Goal: Task Accomplishment & Management: Use online tool/utility

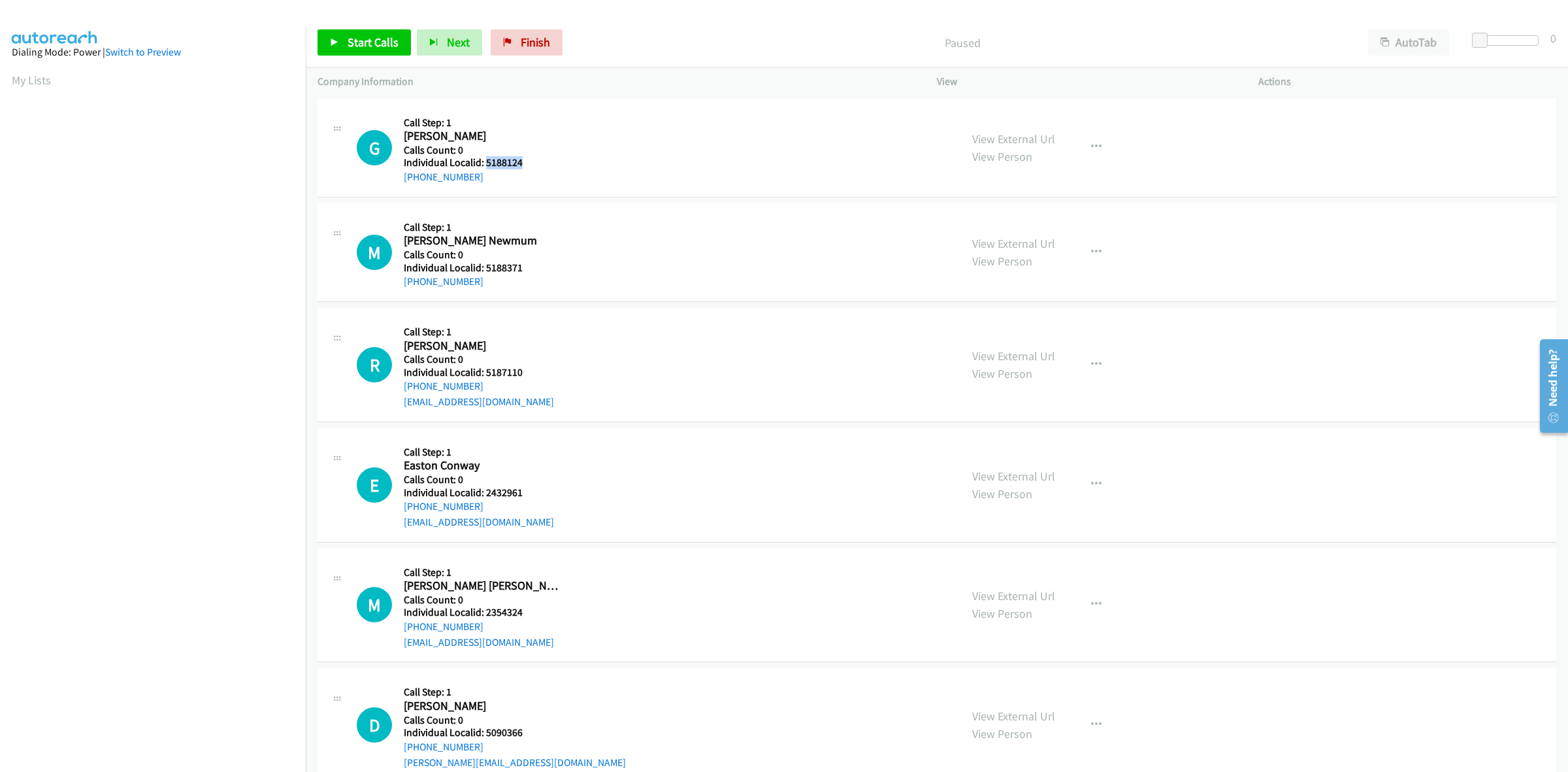
drag, startPoint x: 530, startPoint y: 160, endPoint x: 485, endPoint y: 162, distance: 45.0
click at [485, 162] on h5 "Individual Localid: 5188124" at bounding box center [485, 163] width 161 height 13
copy h5 "5188124"
drag, startPoint x: 478, startPoint y: 182, endPoint x: 392, endPoint y: 177, distance: 86.1
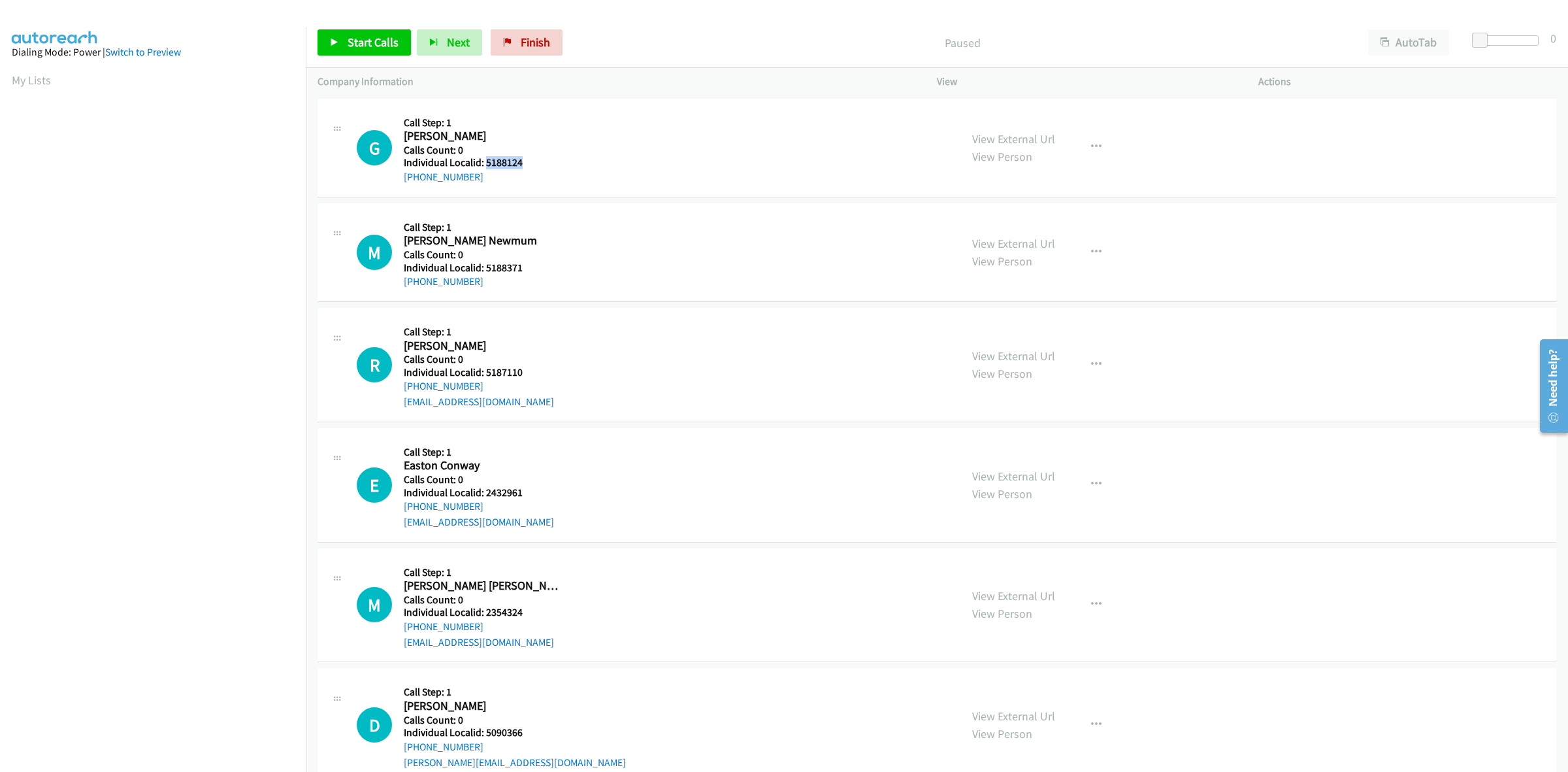
click at [392, 177] on div "G Callback Scheduled Call Step: 1 Grayson Jones America/Chicago Calls Count: 0 …" at bounding box center [652, 147] width 592 height 74
copy link "+1 205-728-3289"
click at [1491, 40] on div at bounding box center [1509, 40] width 60 height 10
drag, startPoint x: 1491, startPoint y: 40, endPoint x: 1498, endPoint y: 44, distance: 8.1
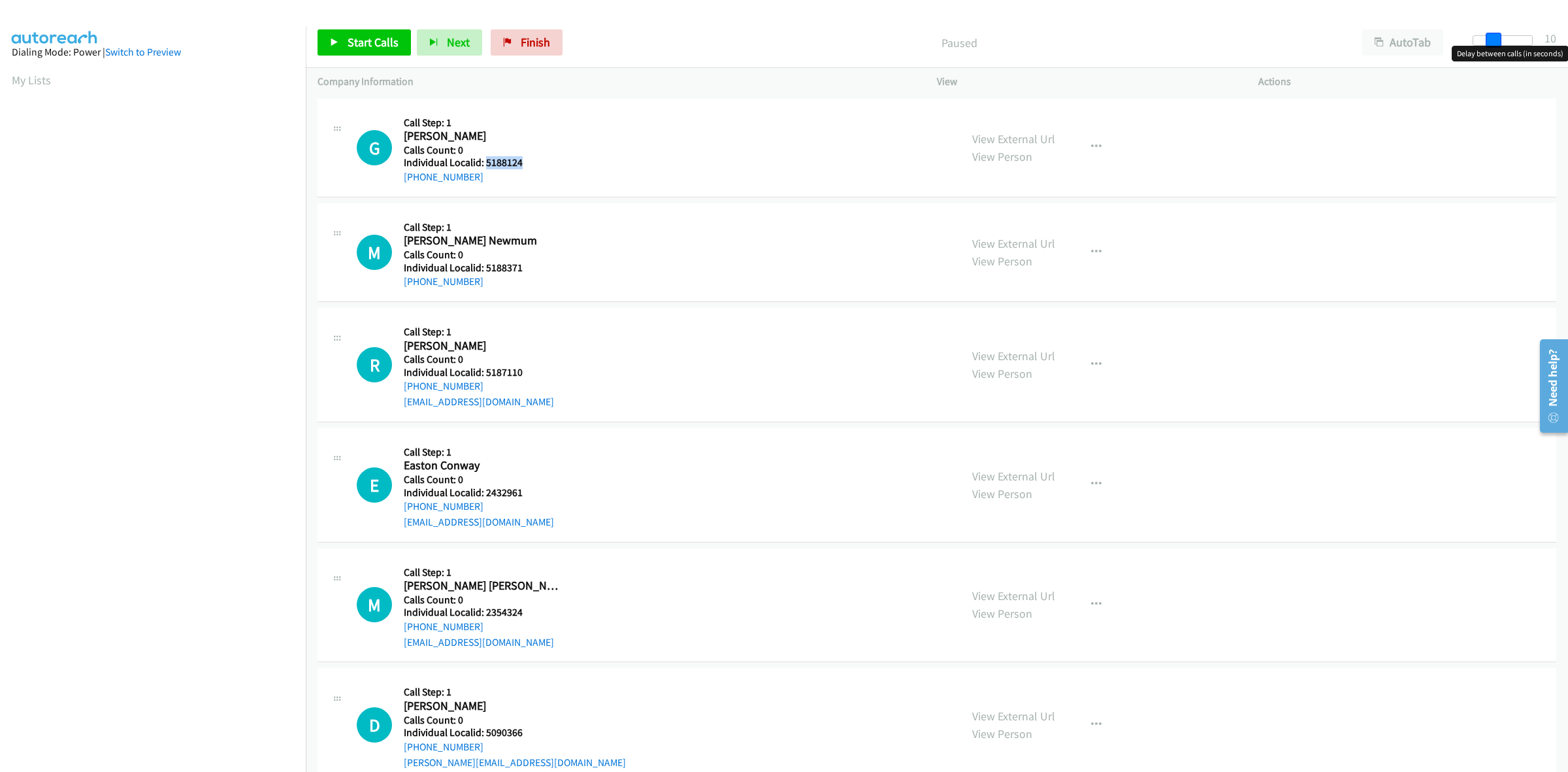
click at [1498, 44] on span at bounding box center [1493, 40] width 16 height 16
click at [535, 138] on h2 "Grayson Jones" at bounding box center [485, 136] width 161 height 15
click at [372, 47] on span "Start Calls" at bounding box center [373, 42] width 51 height 15
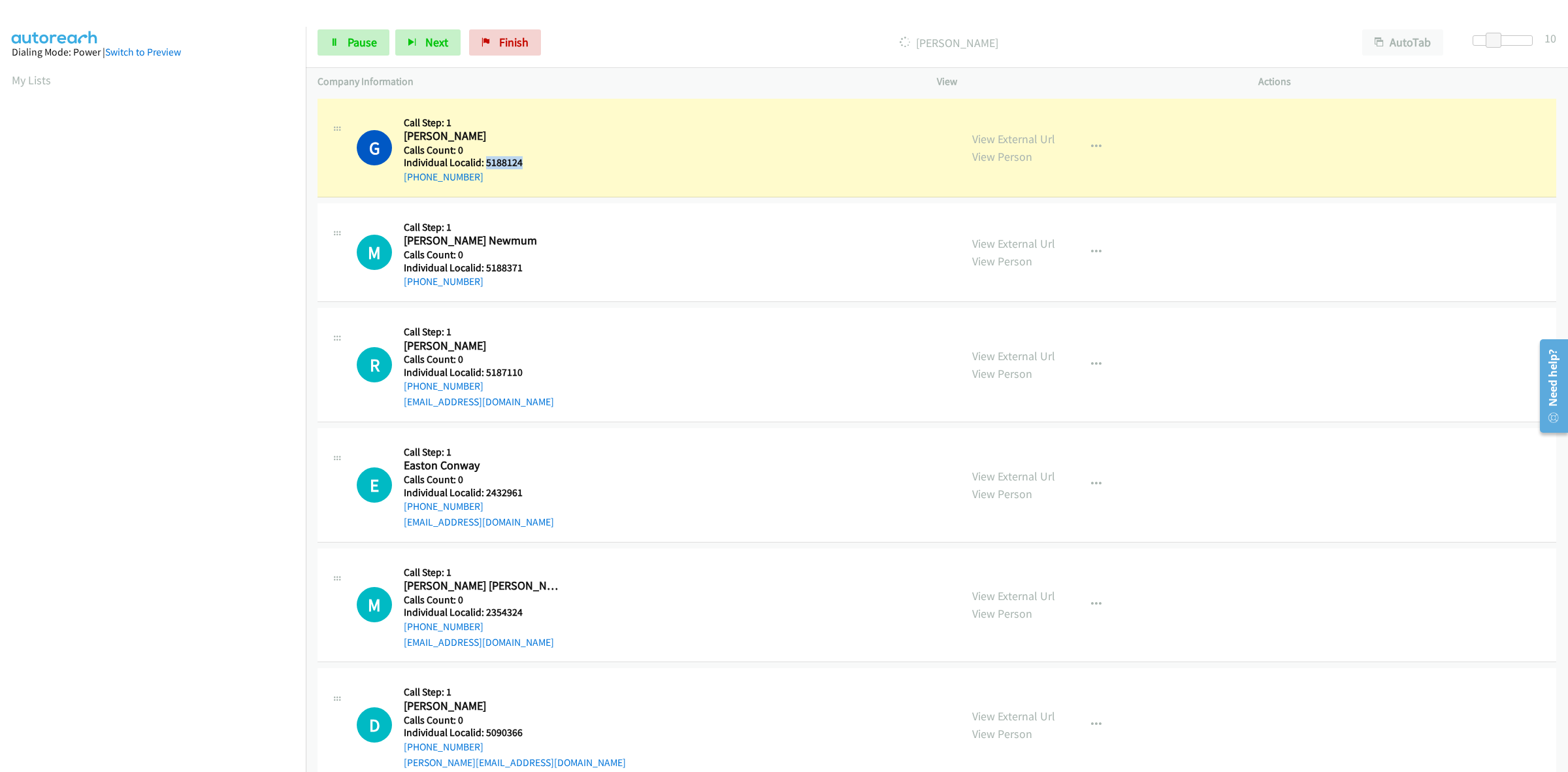
drag, startPoint x: 528, startPoint y: 167, endPoint x: 485, endPoint y: 164, distance: 43.1
click at [485, 164] on h5 "Individual Localid: 5188124" at bounding box center [485, 163] width 161 height 13
copy h5 "5188124"
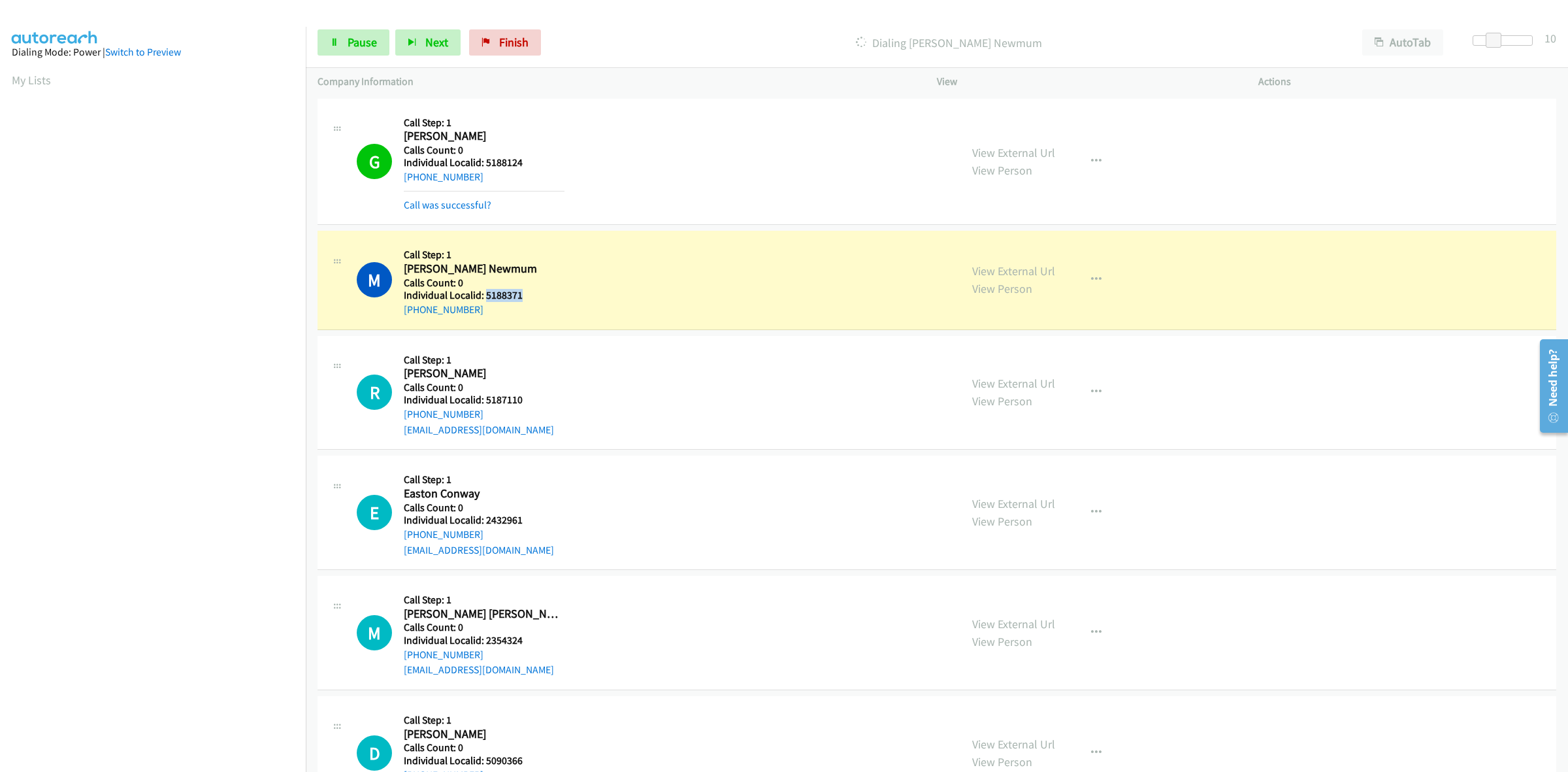
drag, startPoint x: 524, startPoint y: 296, endPoint x: 485, endPoint y: 298, distance: 39.1
click at [485, 298] on h5 "Individual Localid: 5188371" at bounding box center [485, 295] width 161 height 13
copy h5 "5188371"
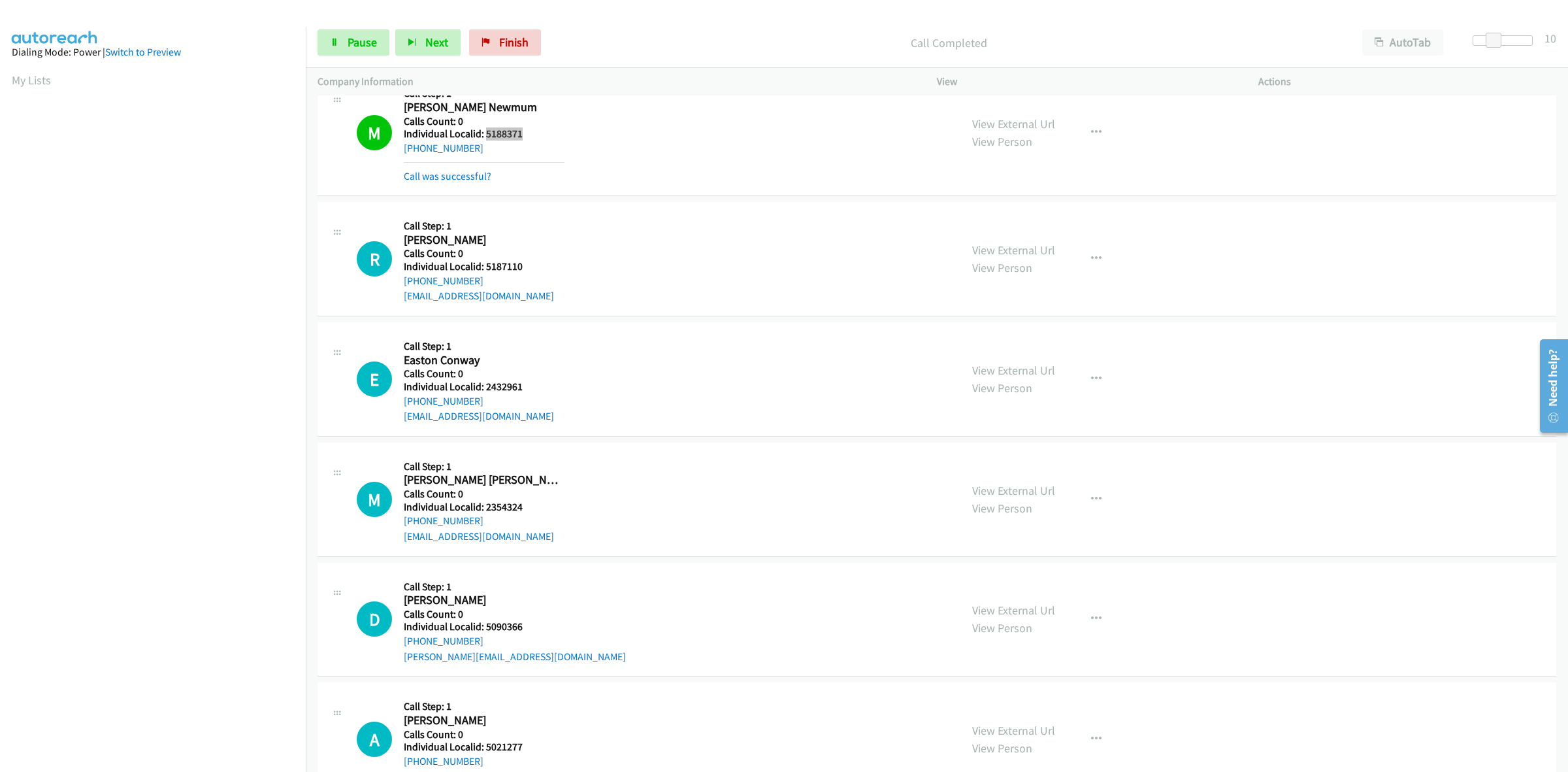
scroll to position [204, 0]
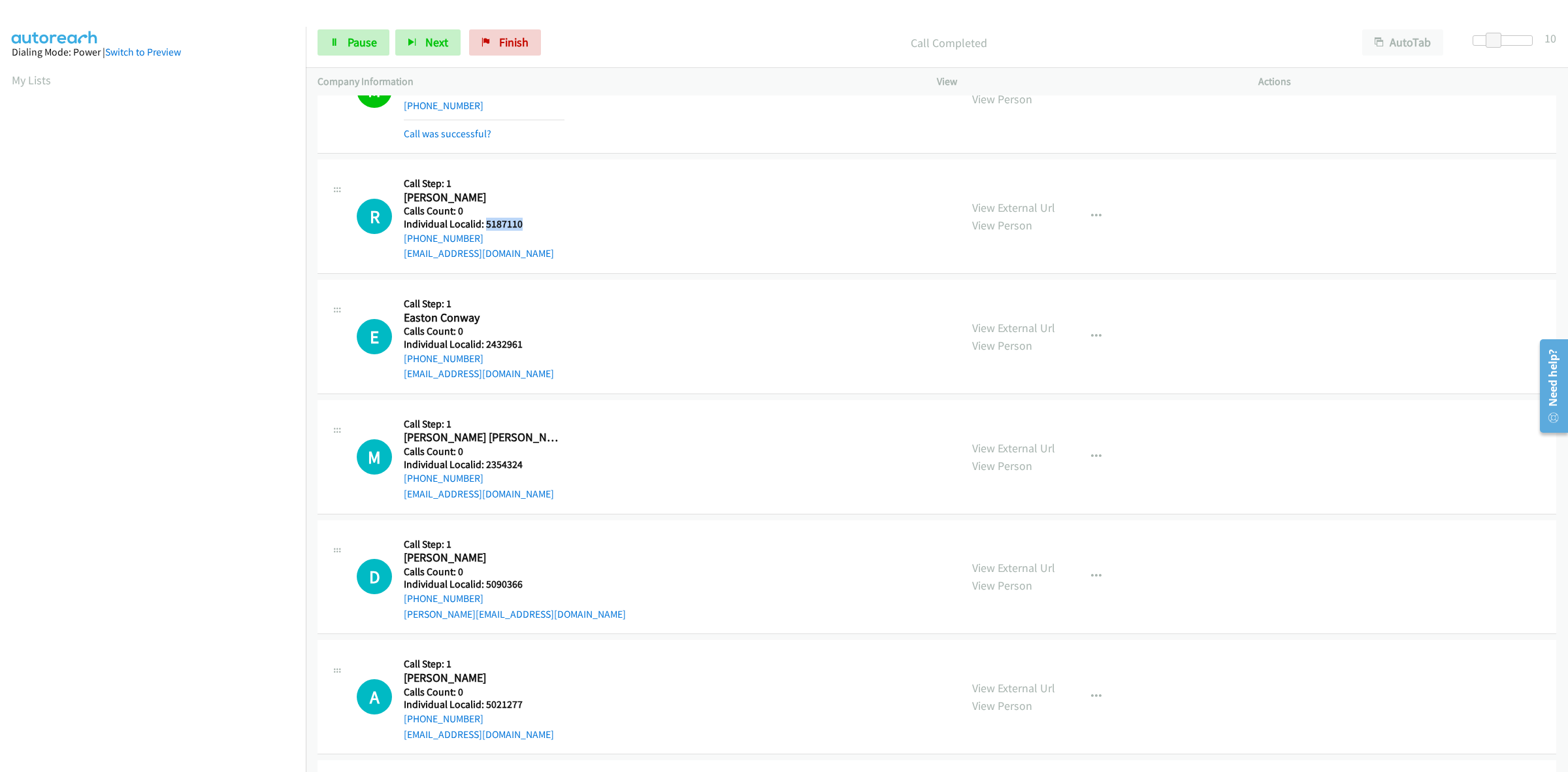
drag, startPoint x: 523, startPoint y: 223, endPoint x: 485, endPoint y: 224, distance: 38.0
click at [485, 224] on h5 "Individual Localid: 5187110" at bounding box center [485, 224] width 161 height 13
copy h5 "5187110"
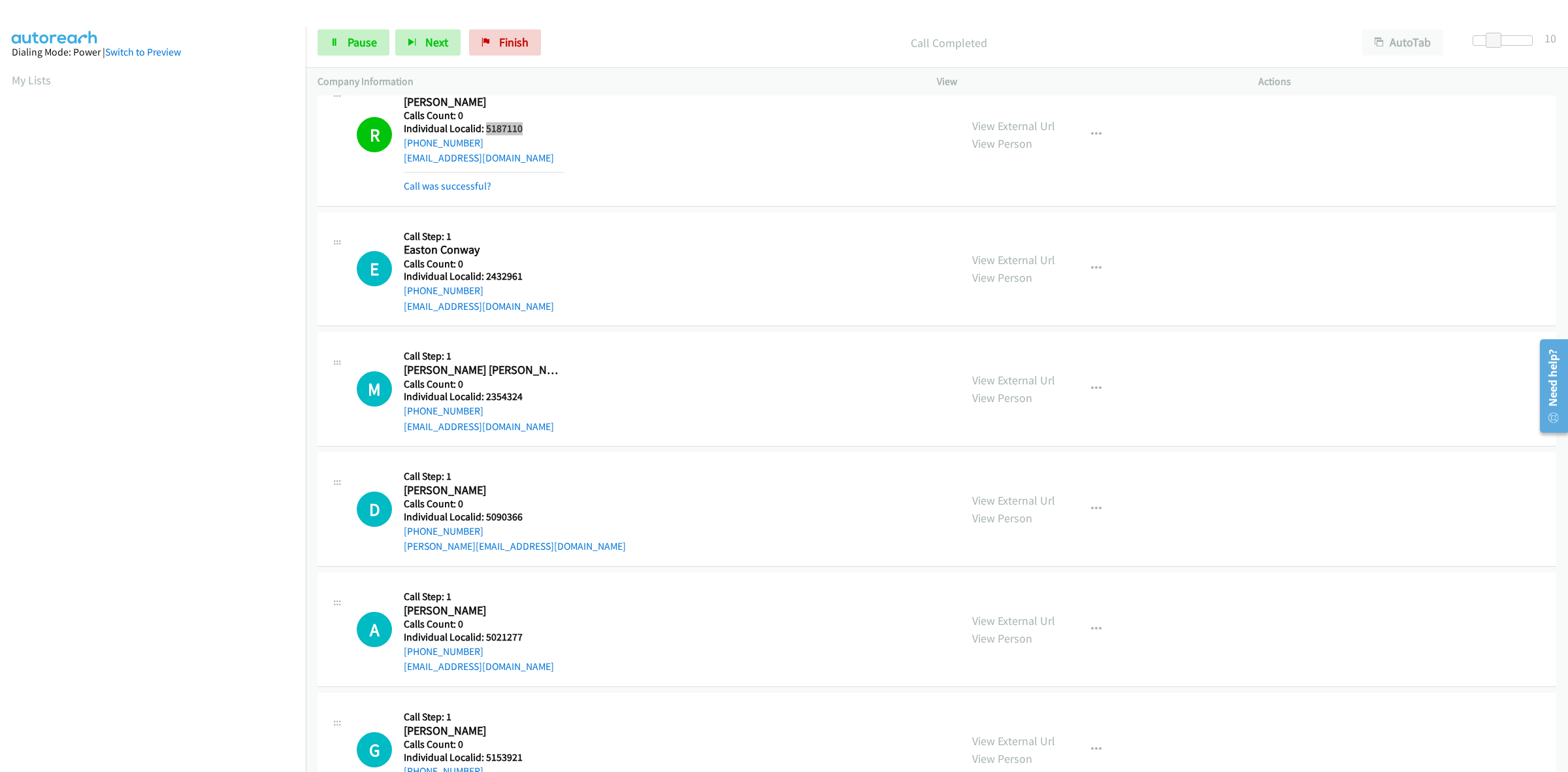
scroll to position [306, 0]
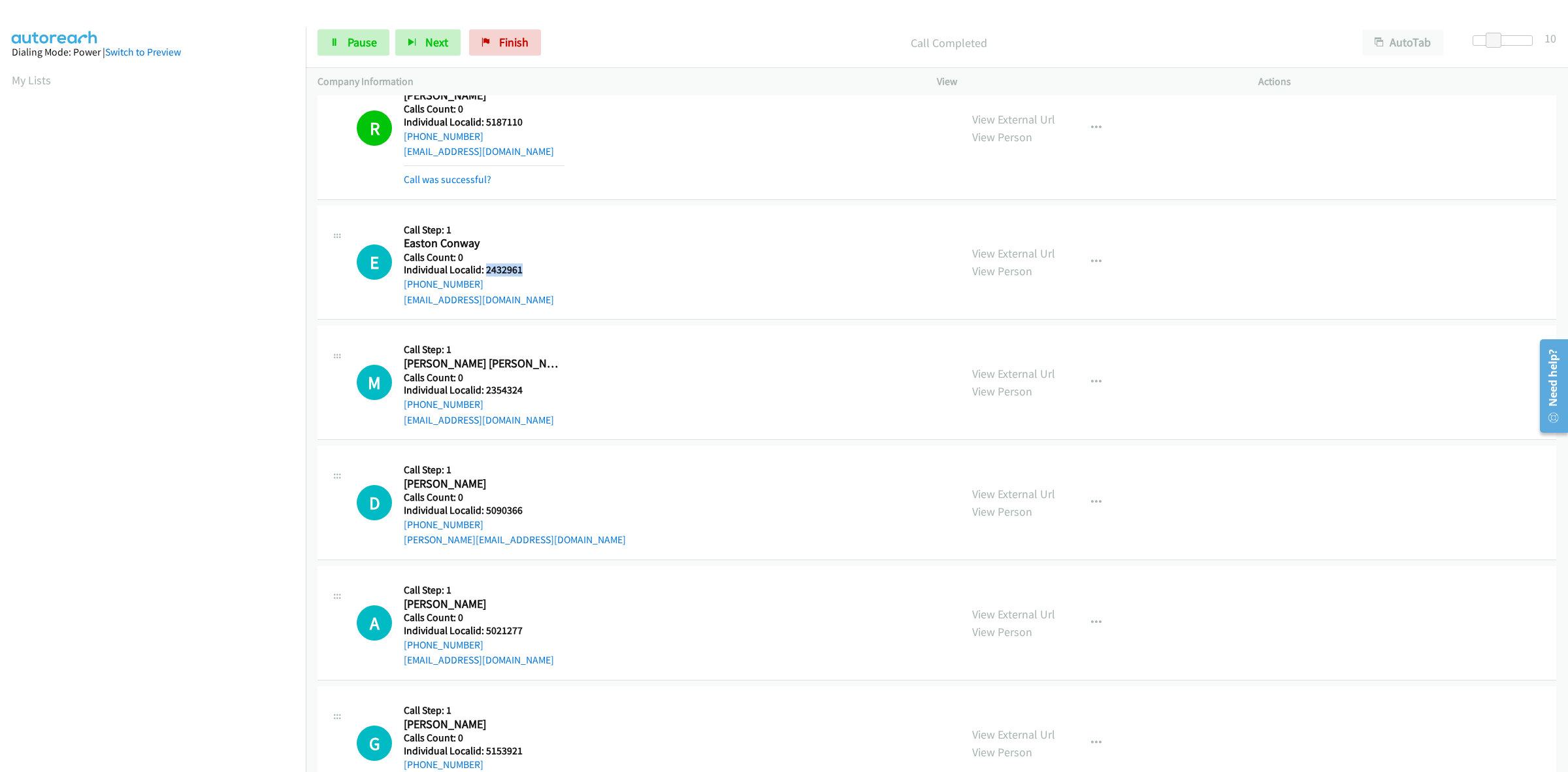
drag, startPoint x: 529, startPoint y: 272, endPoint x: 485, endPoint y: 269, distance: 44.1
click at [485, 269] on h5 "Individual Localid: 2432961" at bounding box center [485, 270] width 161 height 13
copy h5 "2432961"
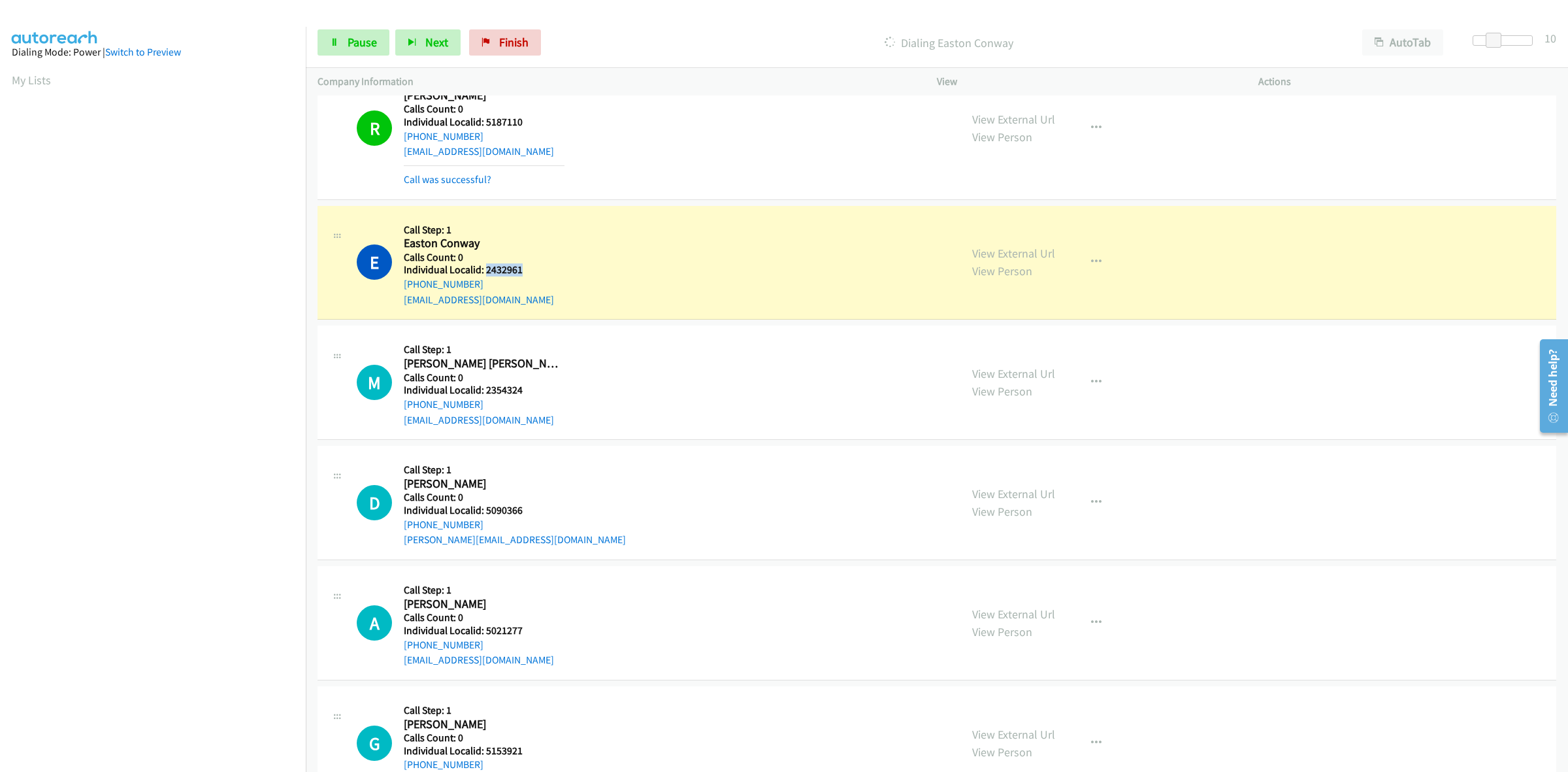
copy h5 "2432961"
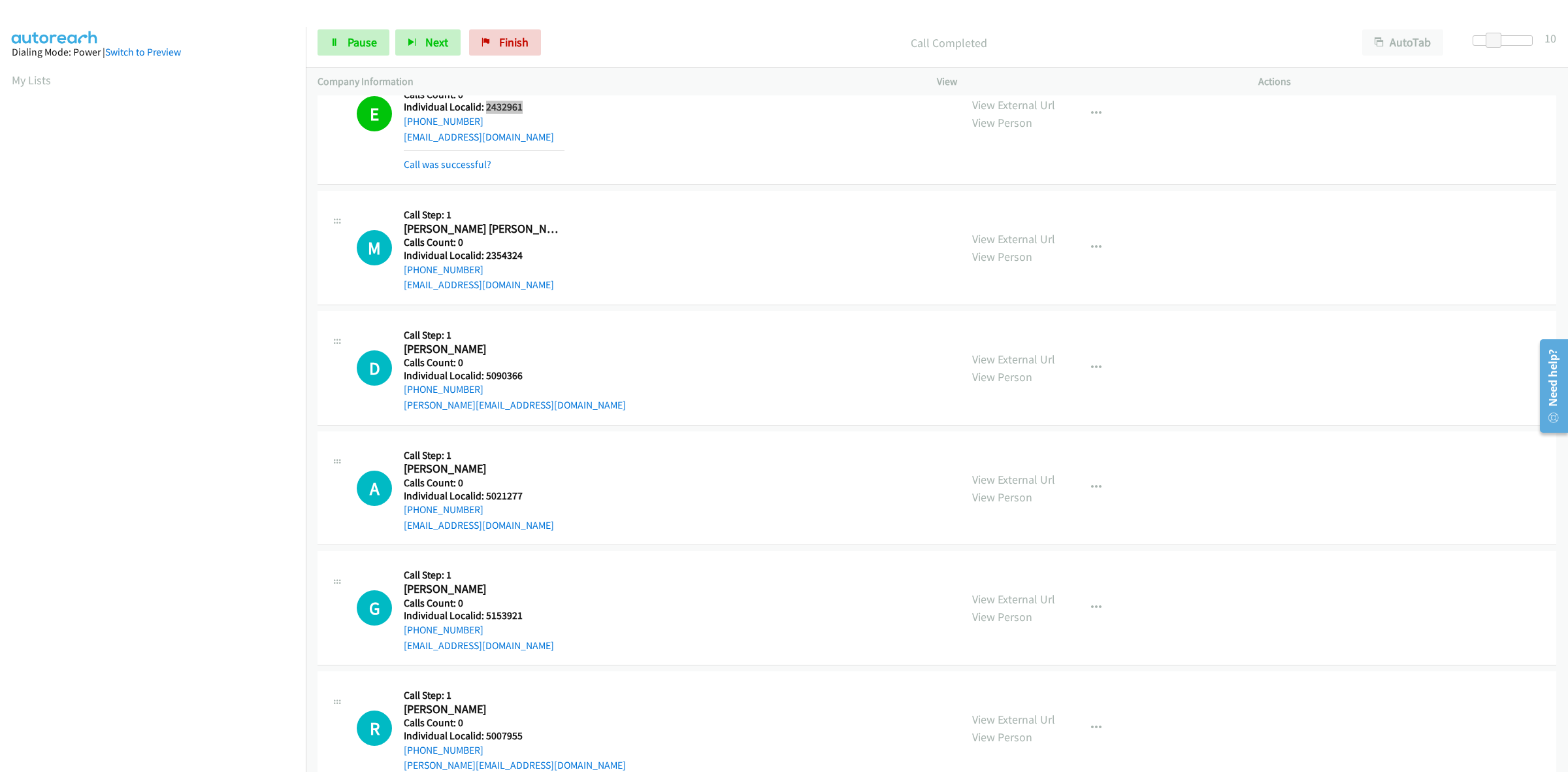
scroll to position [469, 0]
drag, startPoint x: 524, startPoint y: 253, endPoint x: 485, endPoint y: 252, distance: 39.0
click at [485, 252] on h5 "Individual Localid: 2354324" at bounding box center [485, 255] width 161 height 13
copy h5 "2354324"
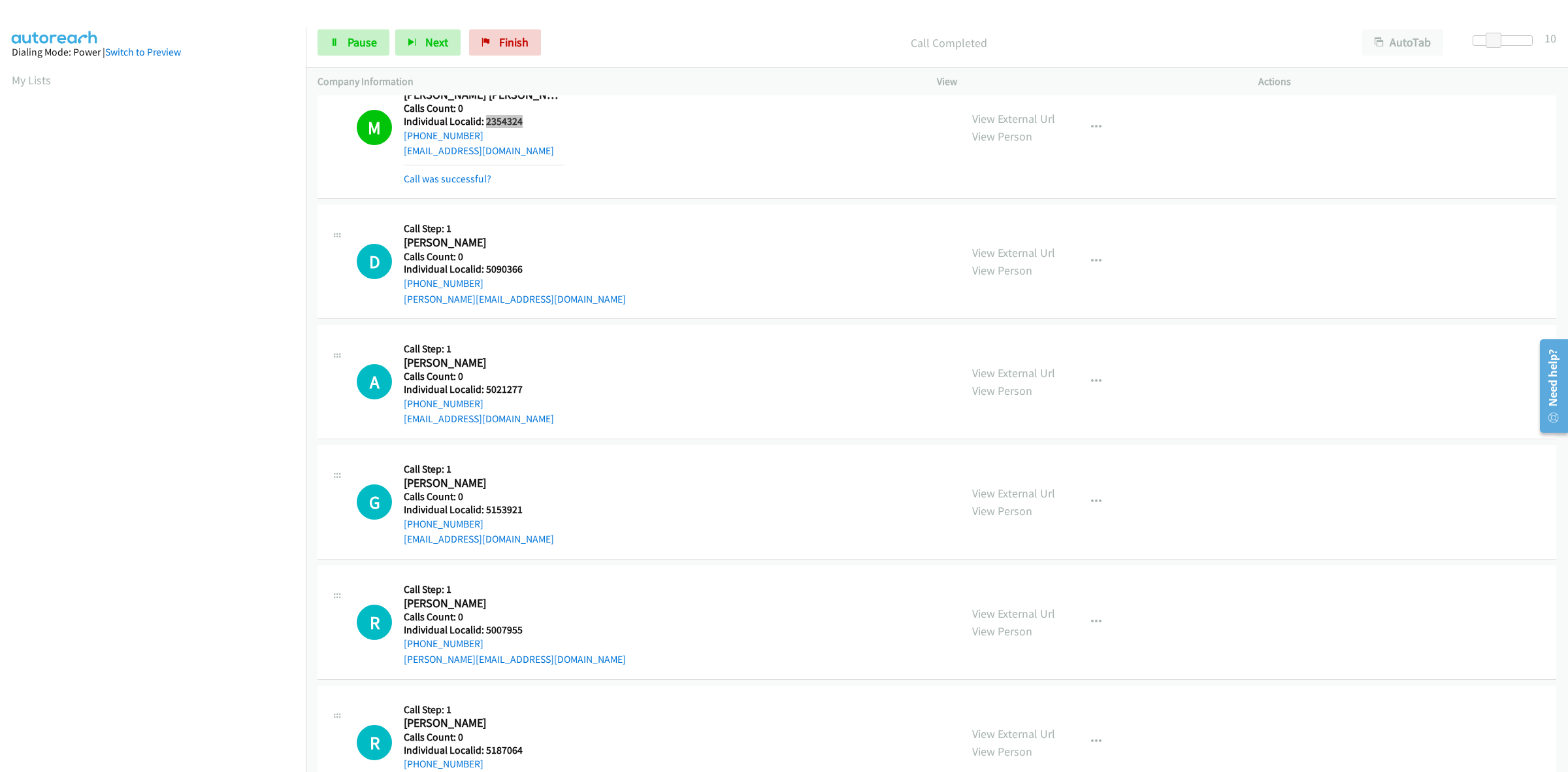
scroll to position [633, 0]
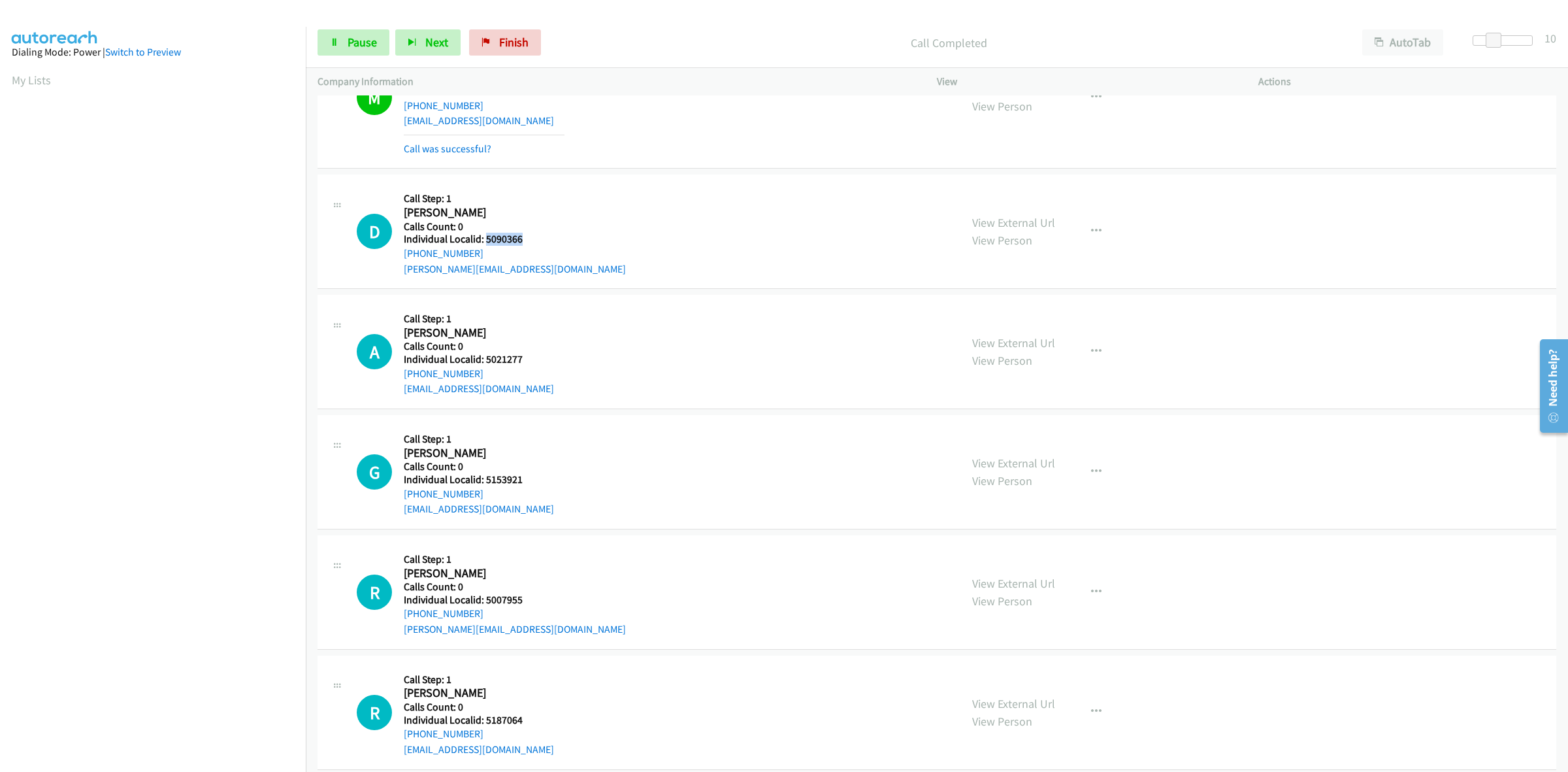
drag, startPoint x: 527, startPoint y: 243, endPoint x: 485, endPoint y: 241, distance: 42.0
click at [485, 241] on h5 "Individual Localid: 5090366" at bounding box center [515, 239] width 222 height 13
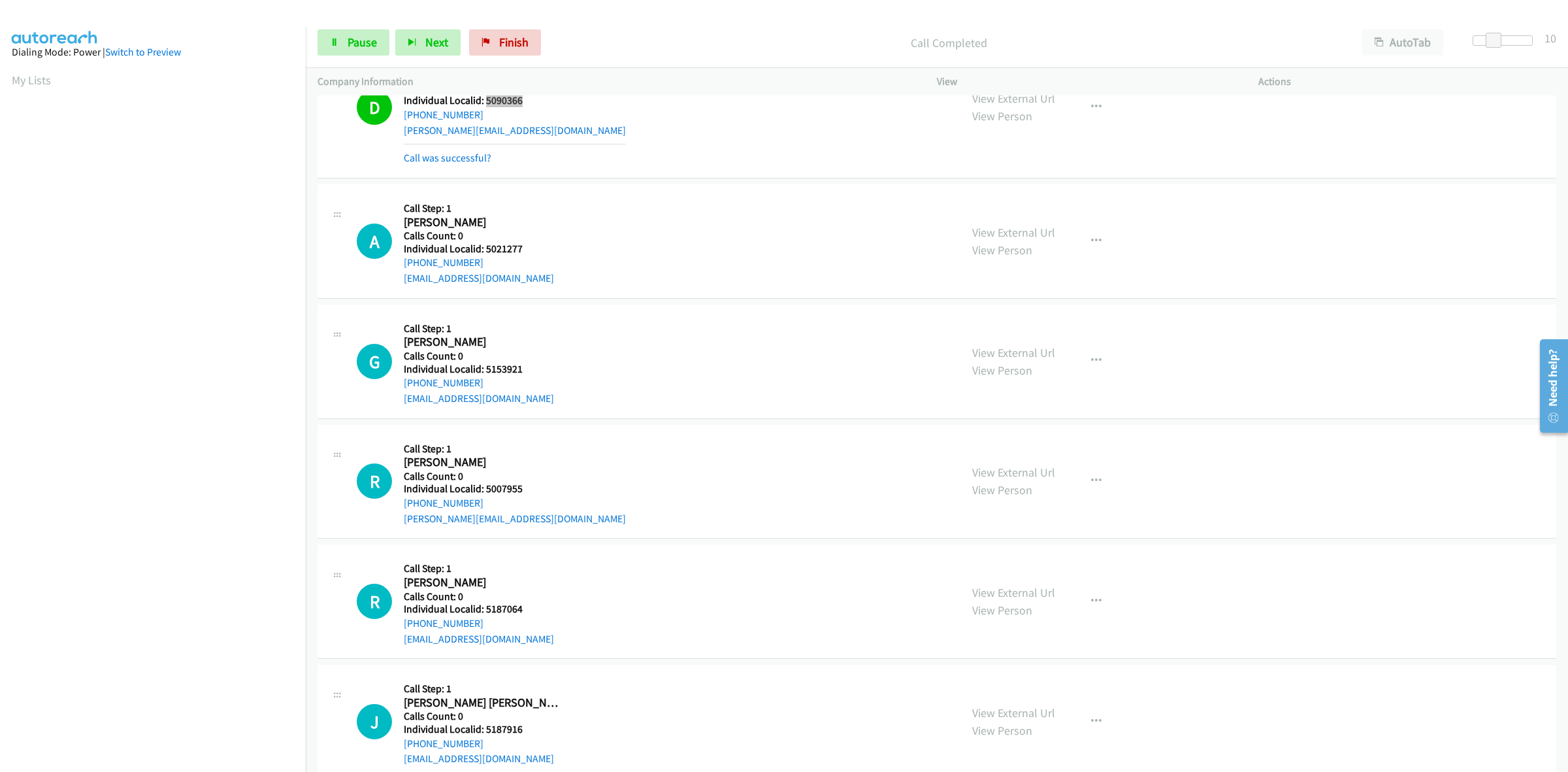
scroll to position [817, 0]
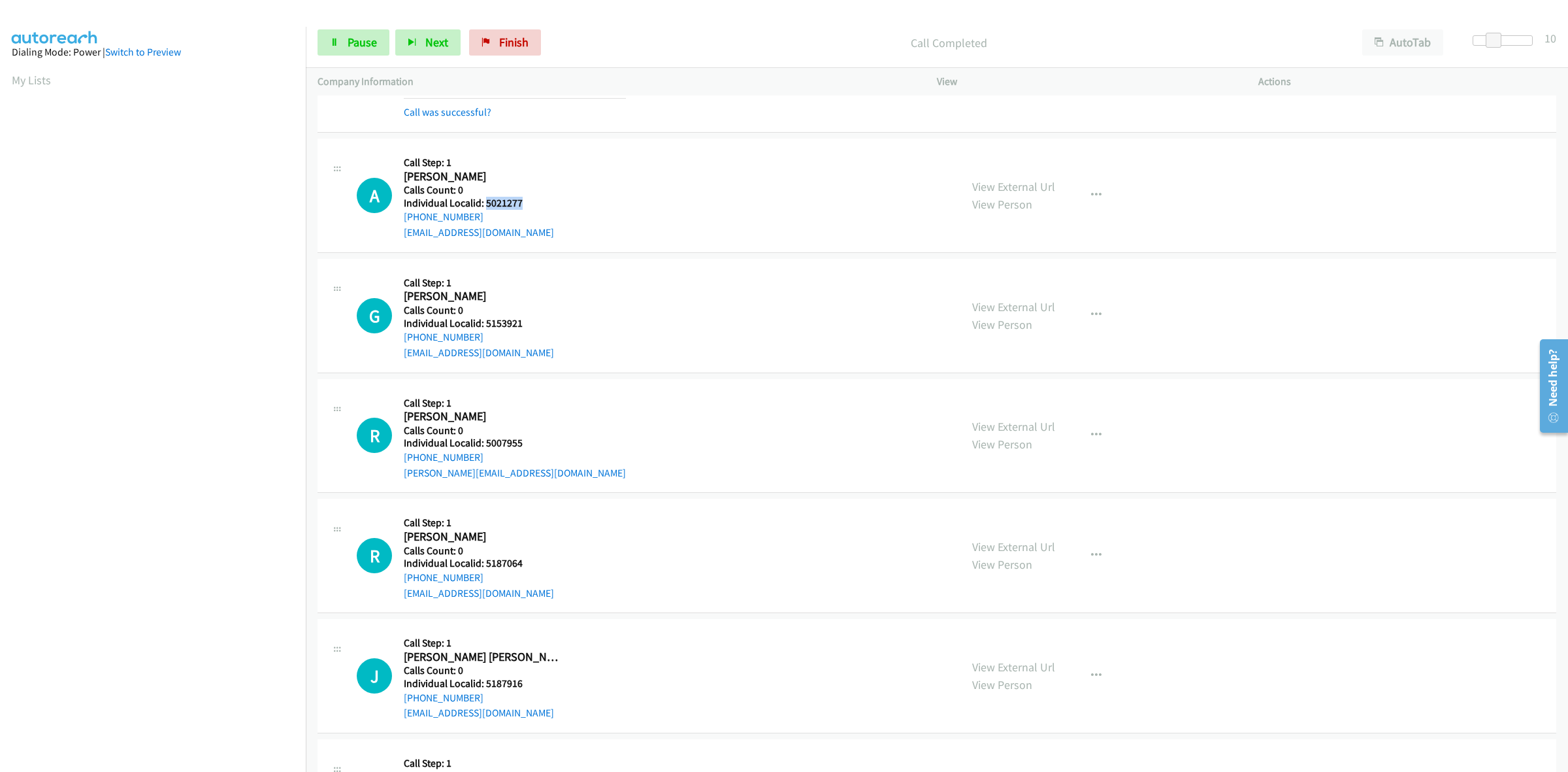
drag, startPoint x: 528, startPoint y: 207, endPoint x: 486, endPoint y: 203, distance: 42.2
click at [486, 203] on h5 "Individual Localid: 5021277" at bounding box center [485, 203] width 161 height 13
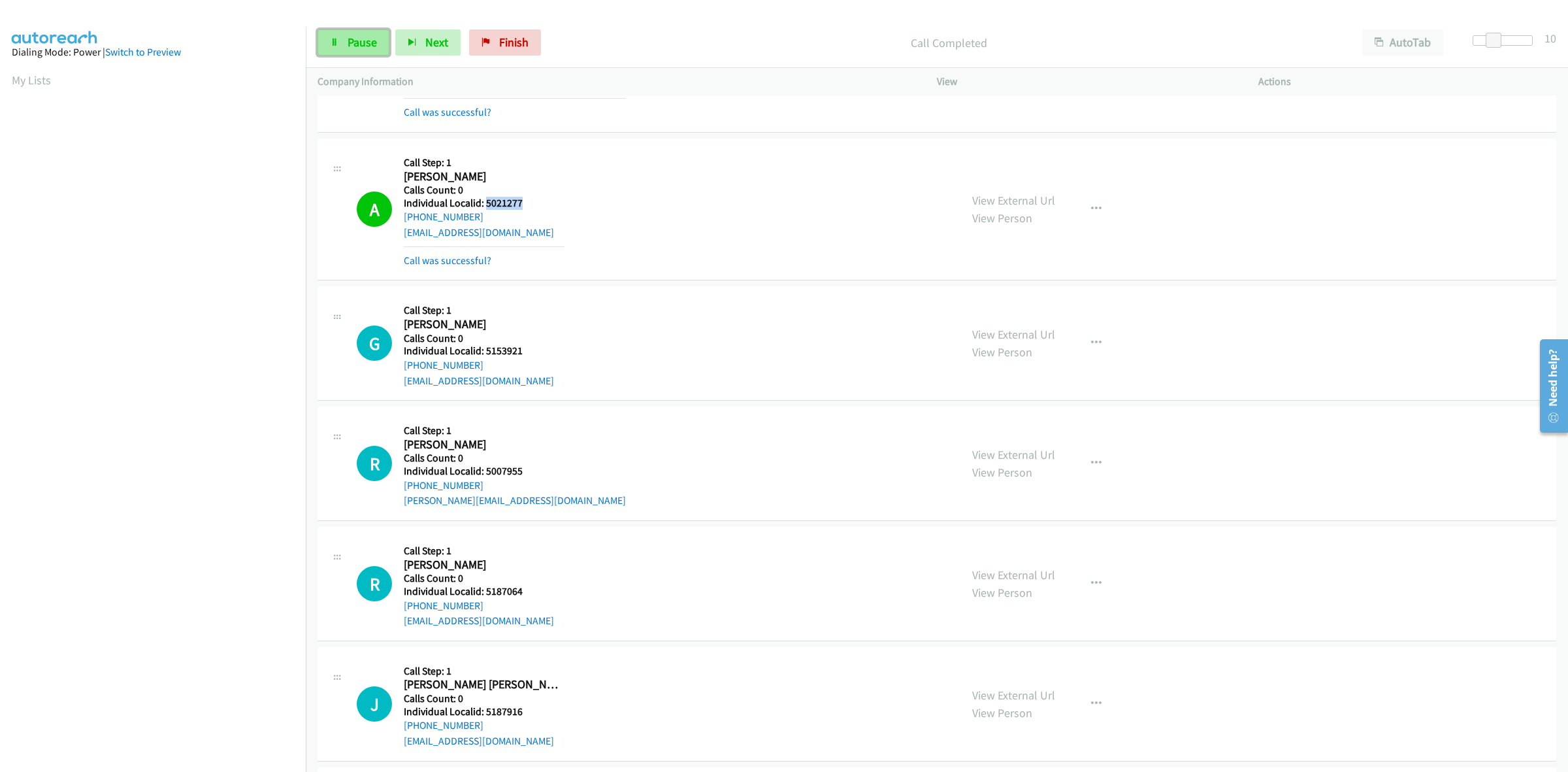
click at [351, 40] on span "Pause" at bounding box center [362, 42] width 29 height 15
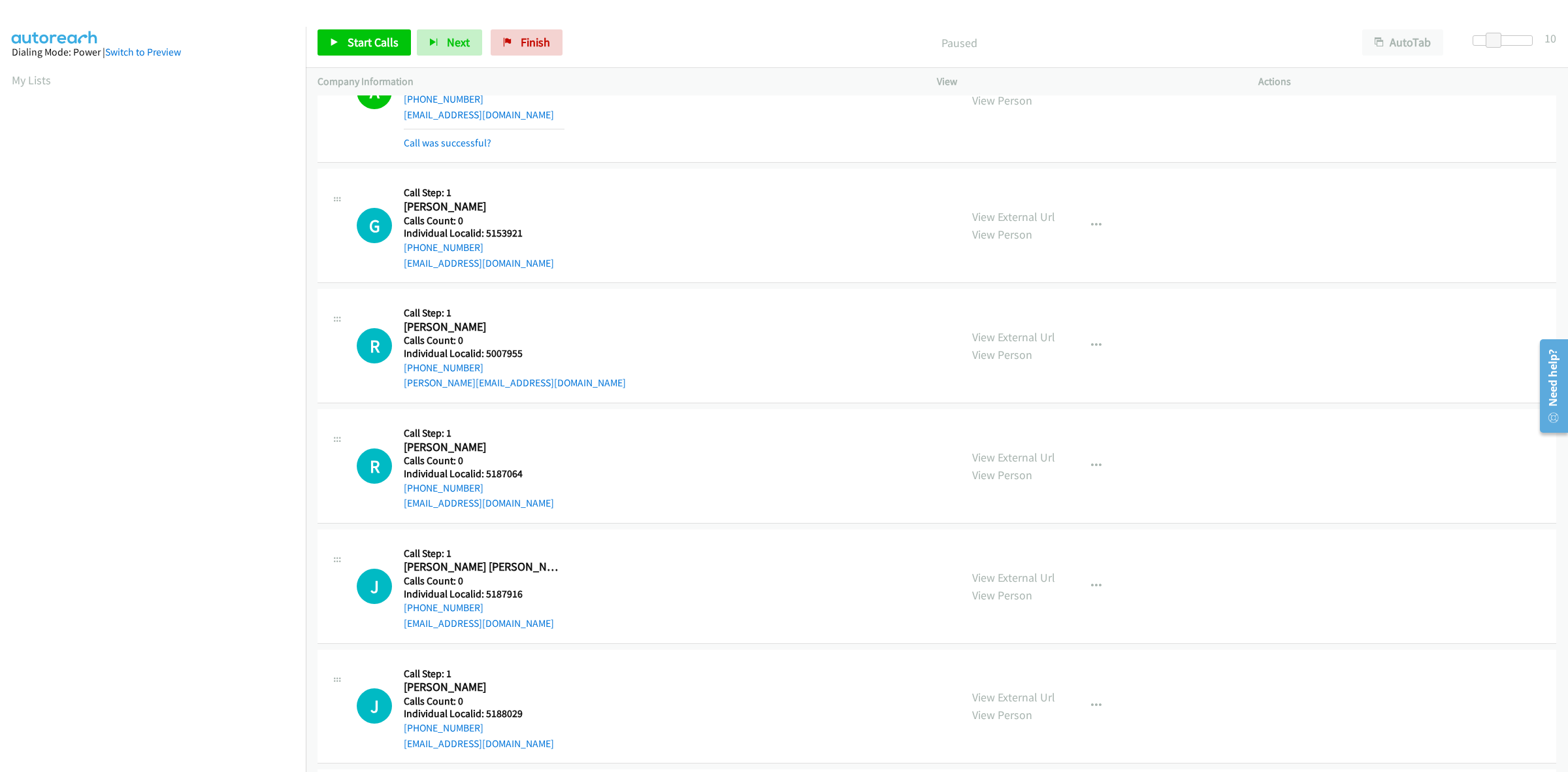
scroll to position [981, 0]
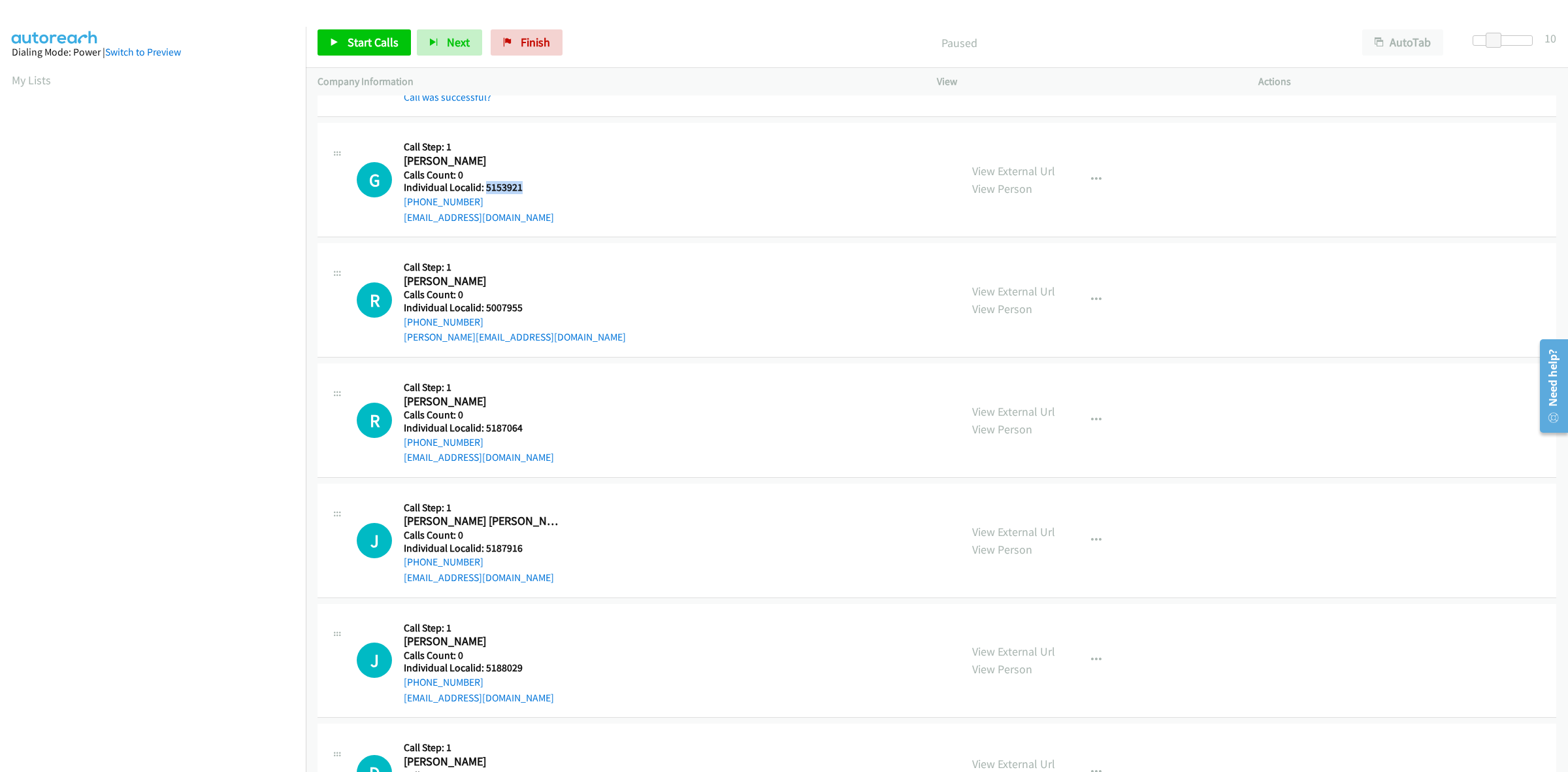
drag, startPoint x: 525, startPoint y: 189, endPoint x: 484, endPoint y: 187, distance: 41.0
click at [484, 187] on h5 "Individual Localid: 5153921" at bounding box center [485, 188] width 161 height 13
drag, startPoint x: 491, startPoint y: 200, endPoint x: 484, endPoint y: 200, distance: 7.0
click at [491, 200] on div "[PHONE_NUMBER]" at bounding box center [485, 201] width 161 height 16
drag, startPoint x: 485, startPoint y: 203, endPoint x: 403, endPoint y: 203, distance: 82.0
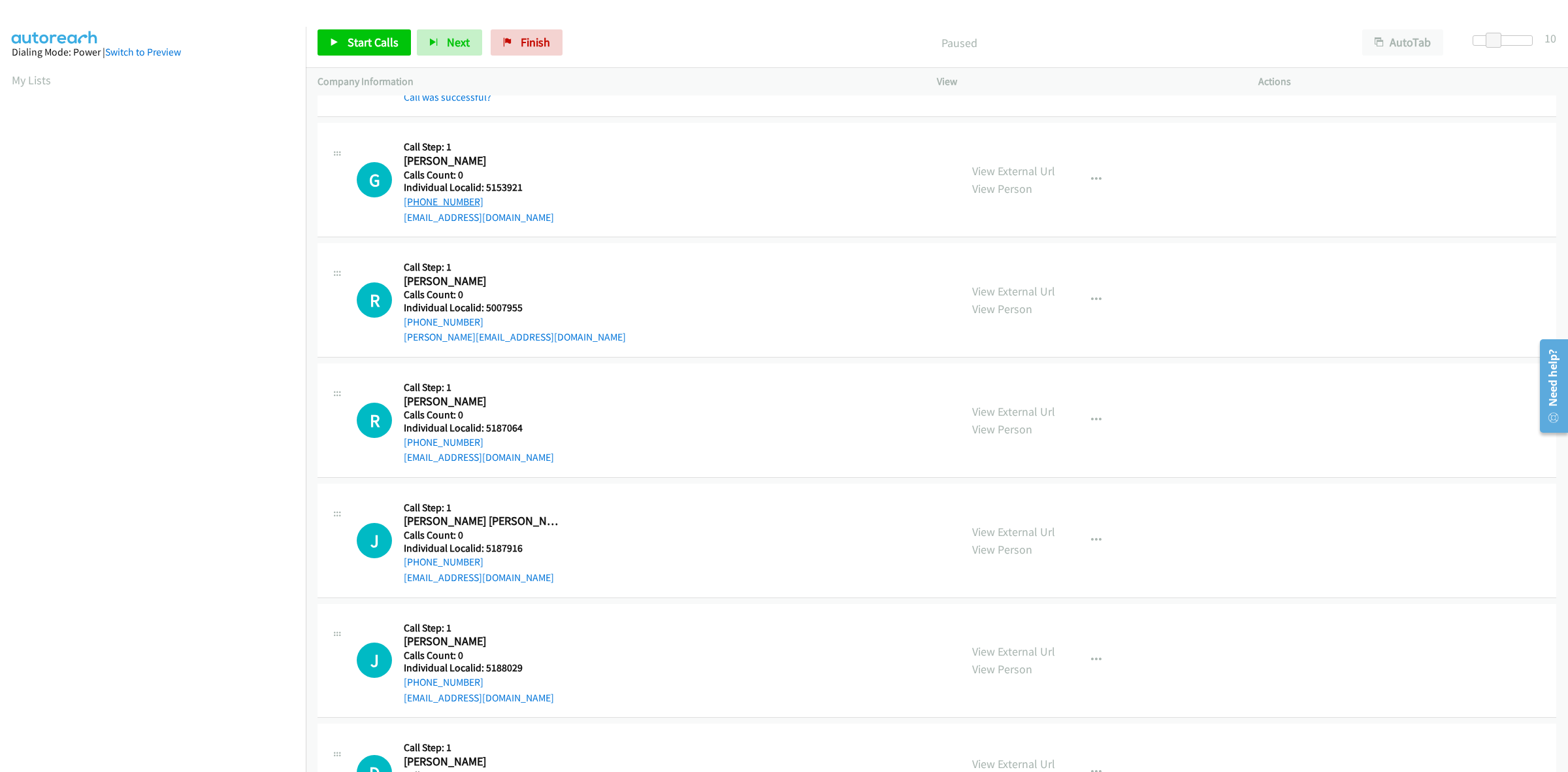
click at [404, 203] on div "[PHONE_NUMBER]" at bounding box center [485, 201] width 161 height 16
drag, startPoint x: 523, startPoint y: 191, endPoint x: 484, endPoint y: 188, distance: 39.1
click at [484, 188] on h5 "Individual Localid: 5153921" at bounding box center [485, 188] width 161 height 13
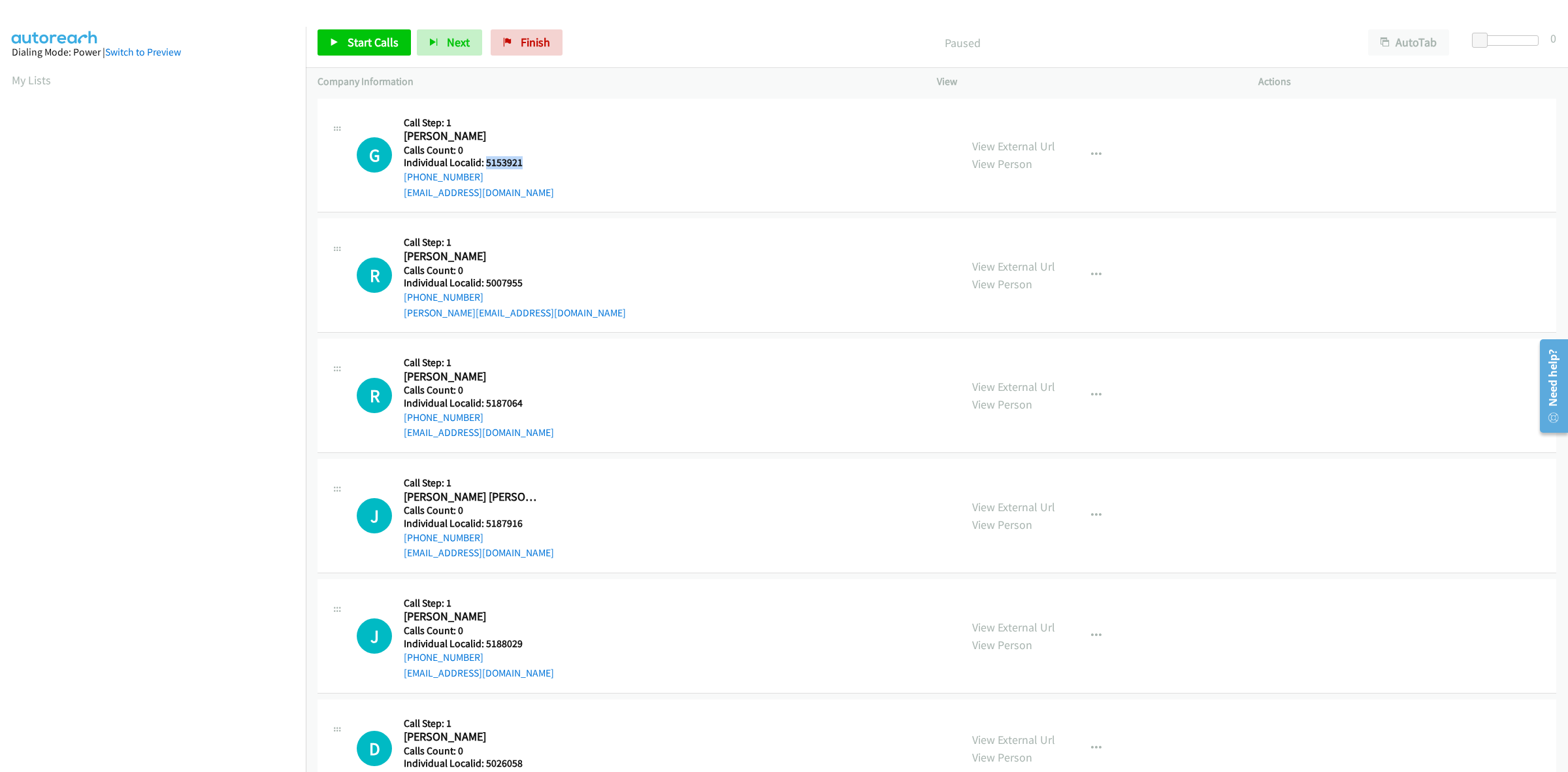
drag, startPoint x: 530, startPoint y: 165, endPoint x: 485, endPoint y: 161, distance: 45.2
click at [485, 161] on h5 "Individual Localid: 5153921" at bounding box center [479, 163] width 150 height 13
copy h5 "5153921"
drag, startPoint x: 526, startPoint y: 162, endPoint x: 484, endPoint y: 162, distance: 42.0
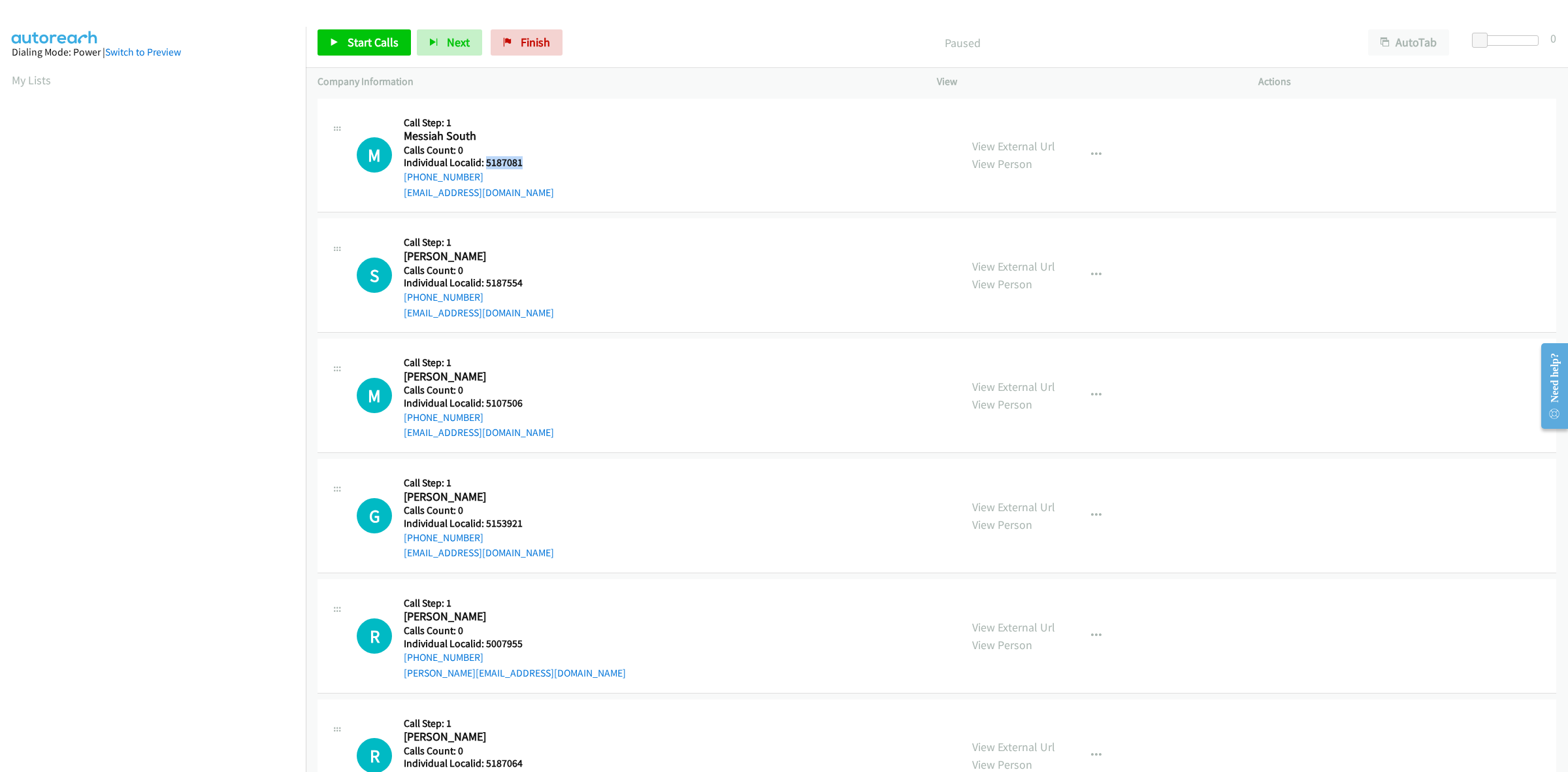
click at [484, 162] on h5 "Individual Localid: 5187081" at bounding box center [479, 163] width 150 height 13
copy h5 "5187081"
